Goal: Information Seeking & Learning: Learn about a topic

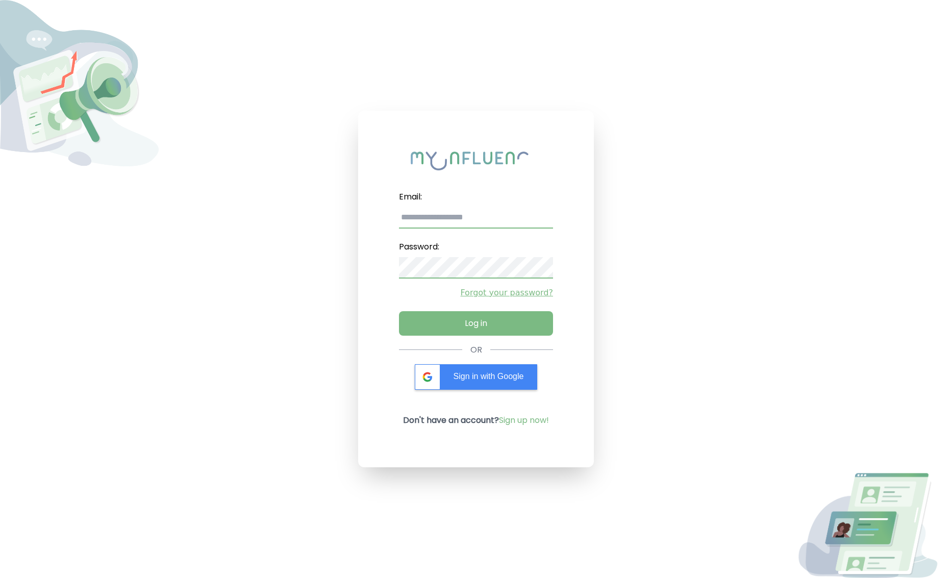
click at [469, 222] on input "email" at bounding box center [476, 217] width 154 height 21
type input "**********"
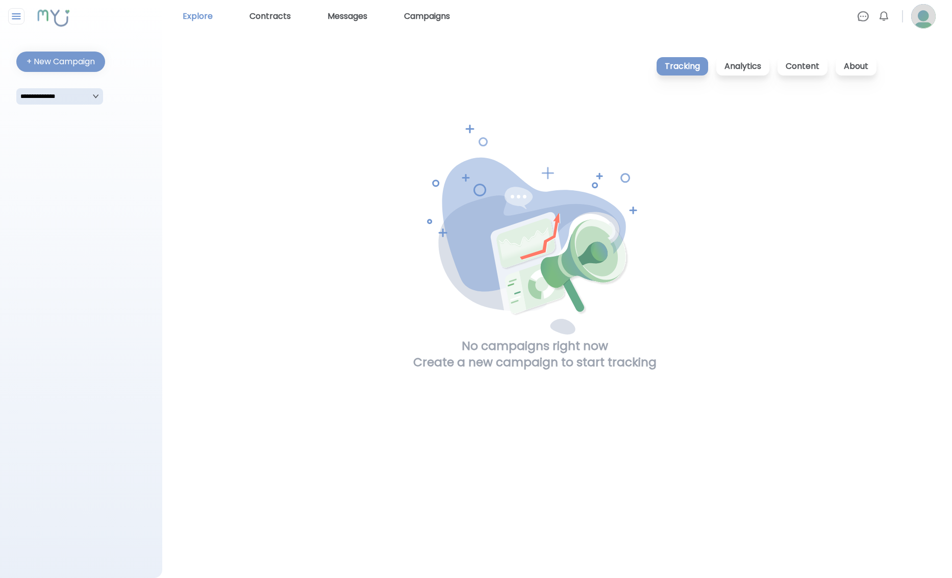
click at [191, 17] on link "Explore" at bounding box center [198, 16] width 38 height 16
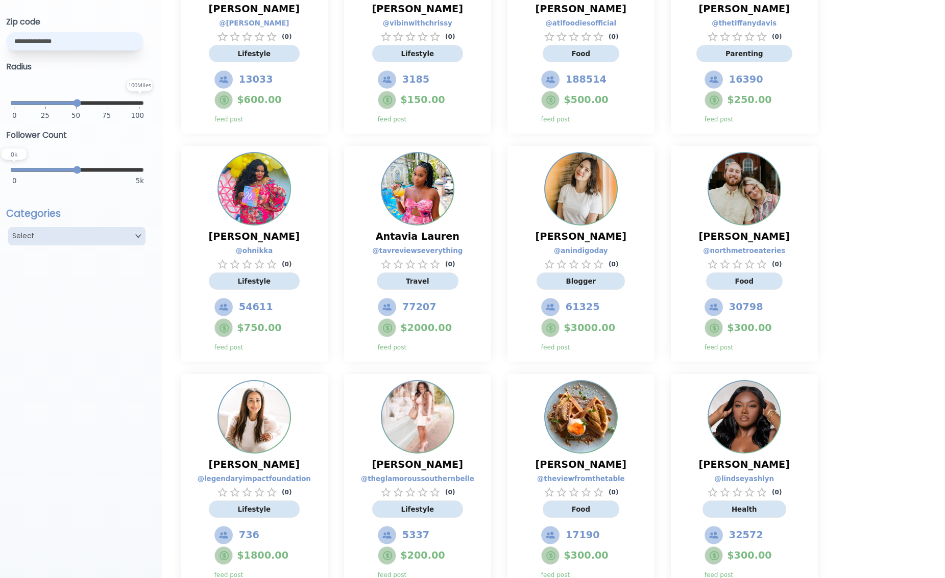
scroll to position [200, 0]
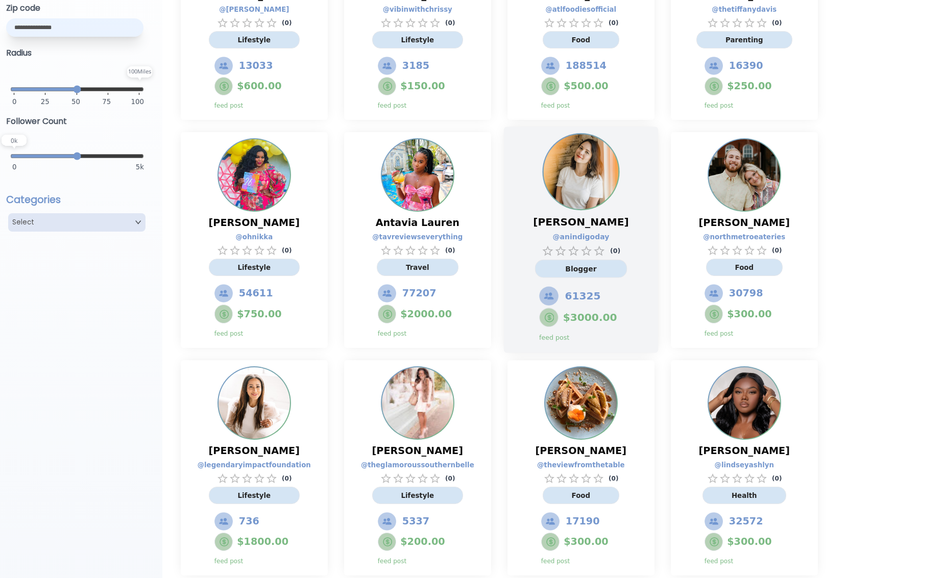
click at [605, 215] on span "Jessica Camerata" at bounding box center [580, 222] width 95 height 15
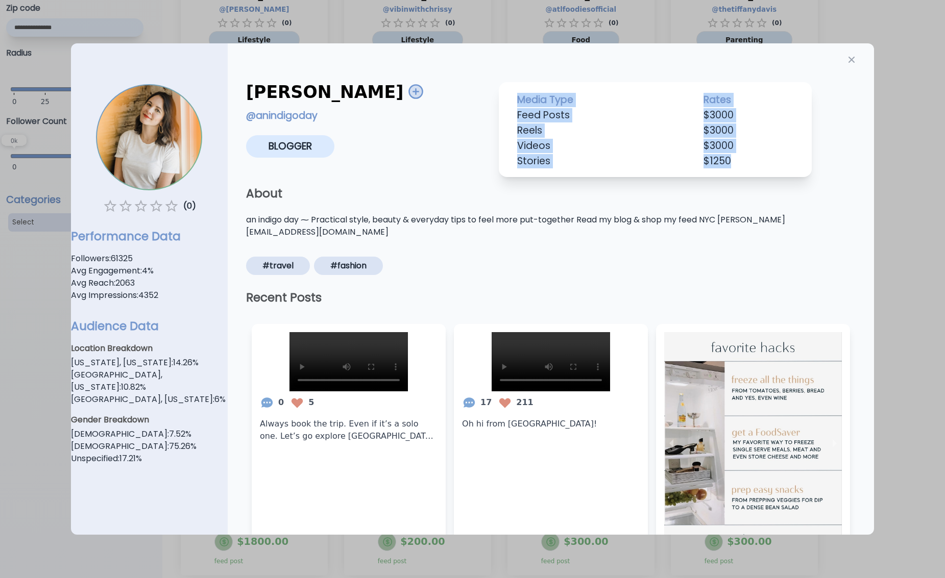
drag, startPoint x: 731, startPoint y: 161, endPoint x: 510, endPoint y: 97, distance: 229.4
click at [510, 97] on table "Media Type Rates Feed Posts $ 3000 Reels $ 3000 Videos $ 3000 Stories $ 1250" at bounding box center [655, 130] width 305 height 77
copy table "Media Type Rates Feed Posts $ 3000 Reels $ 3000 Videos $ 3000 Stories $ 1250"
